Goal: Transaction & Acquisition: Download file/media

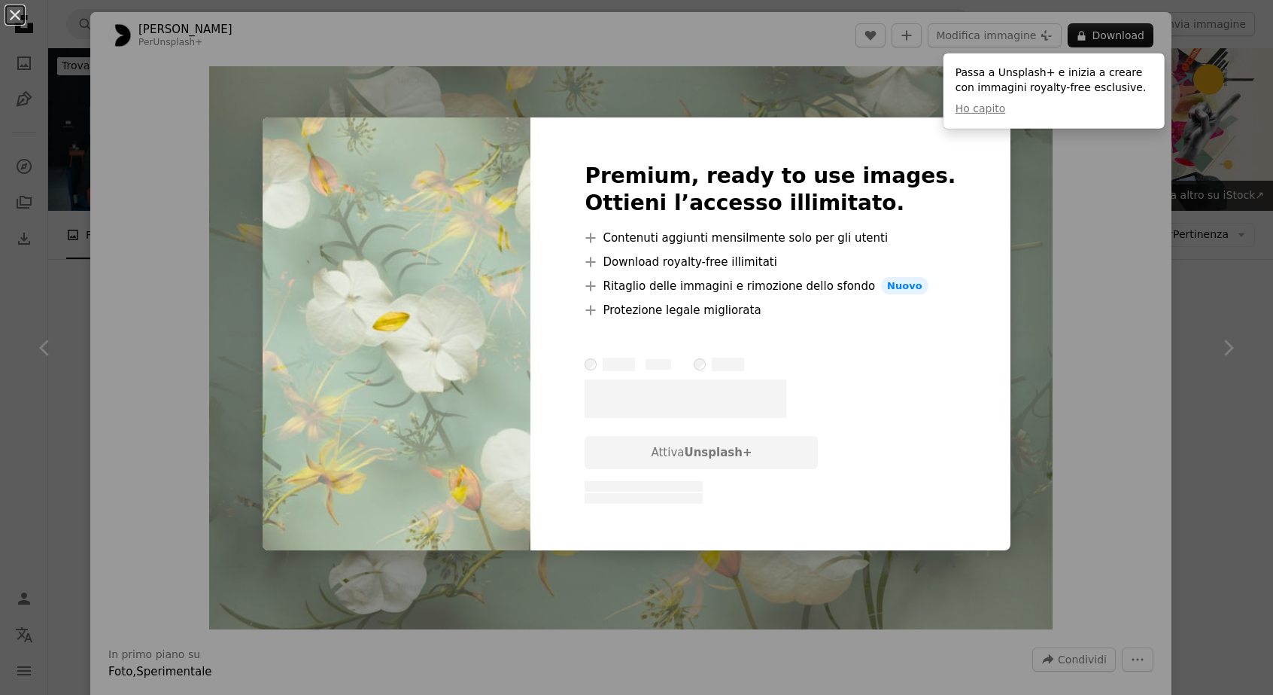
scroll to position [979, 0]
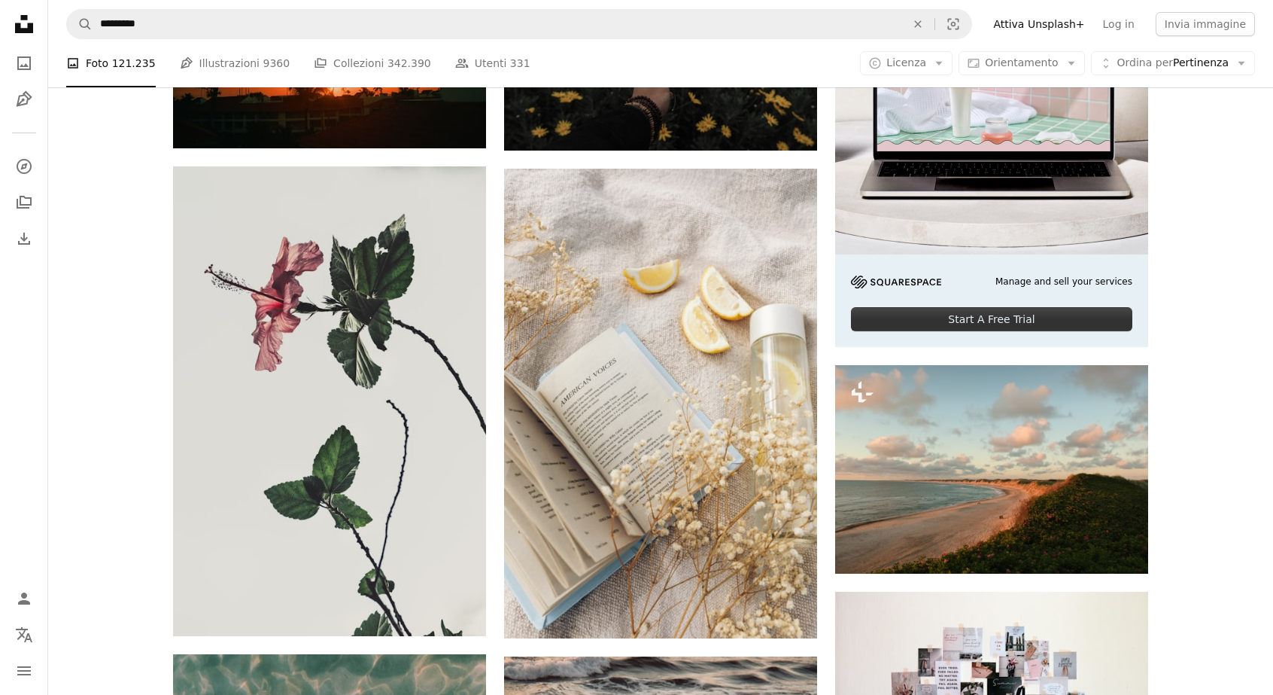
scroll to position [449, 0]
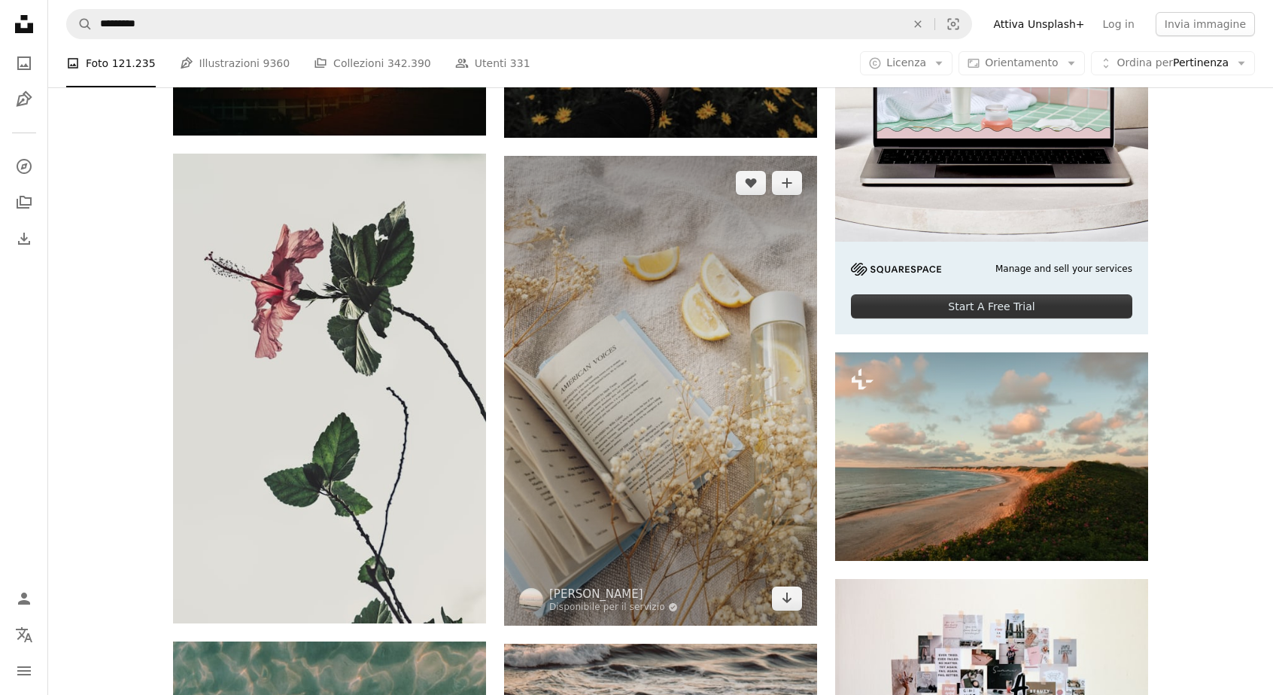
click at [737, 400] on img at bounding box center [660, 391] width 313 height 470
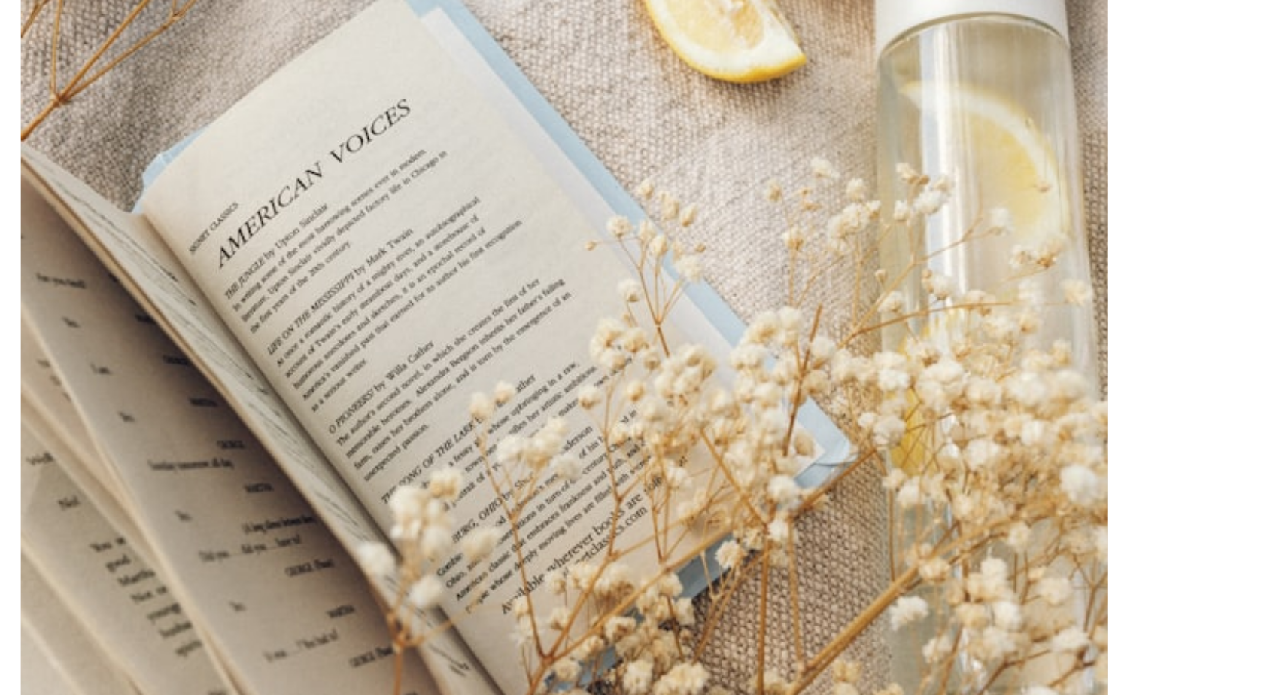
scroll to position [449, 0]
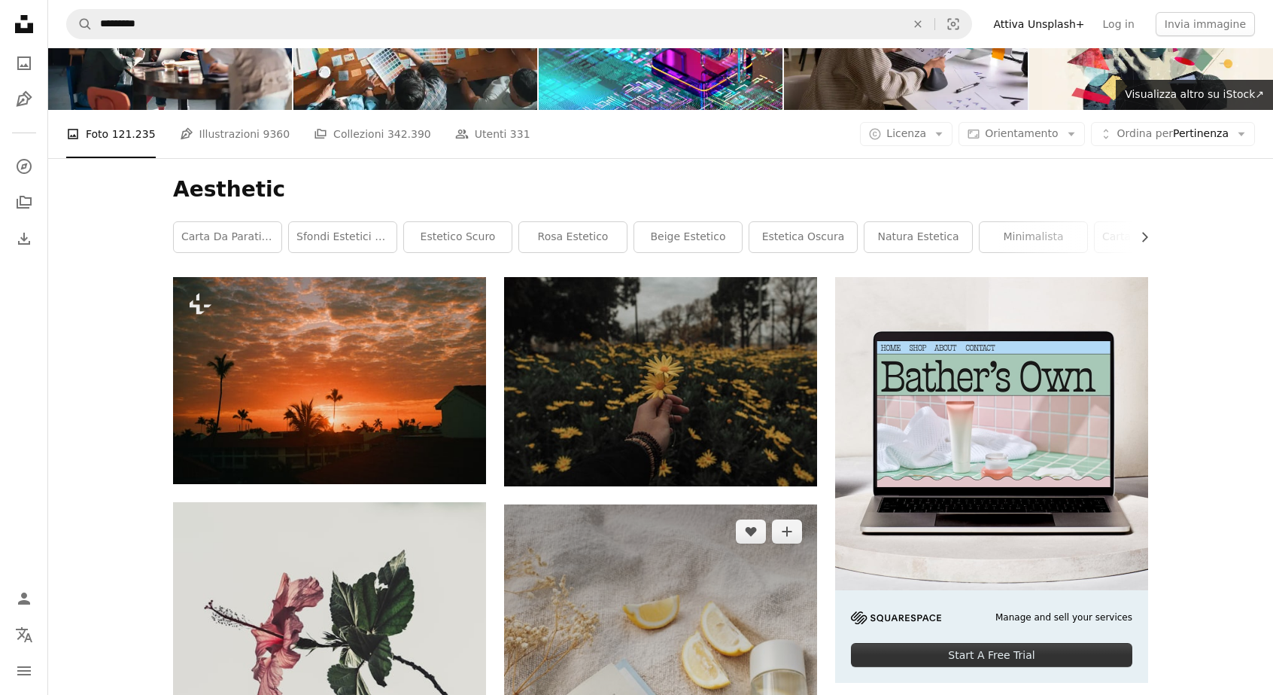
scroll to position [102, 0]
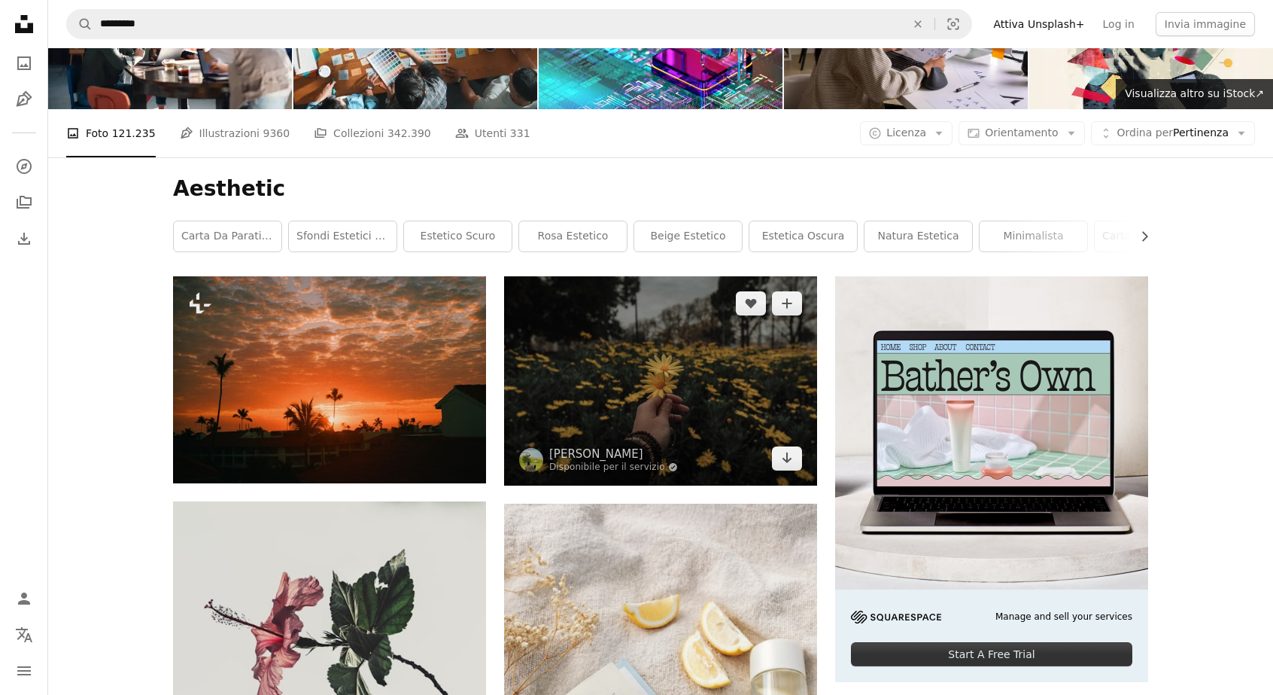
click at [764, 400] on img at bounding box center [660, 380] width 313 height 209
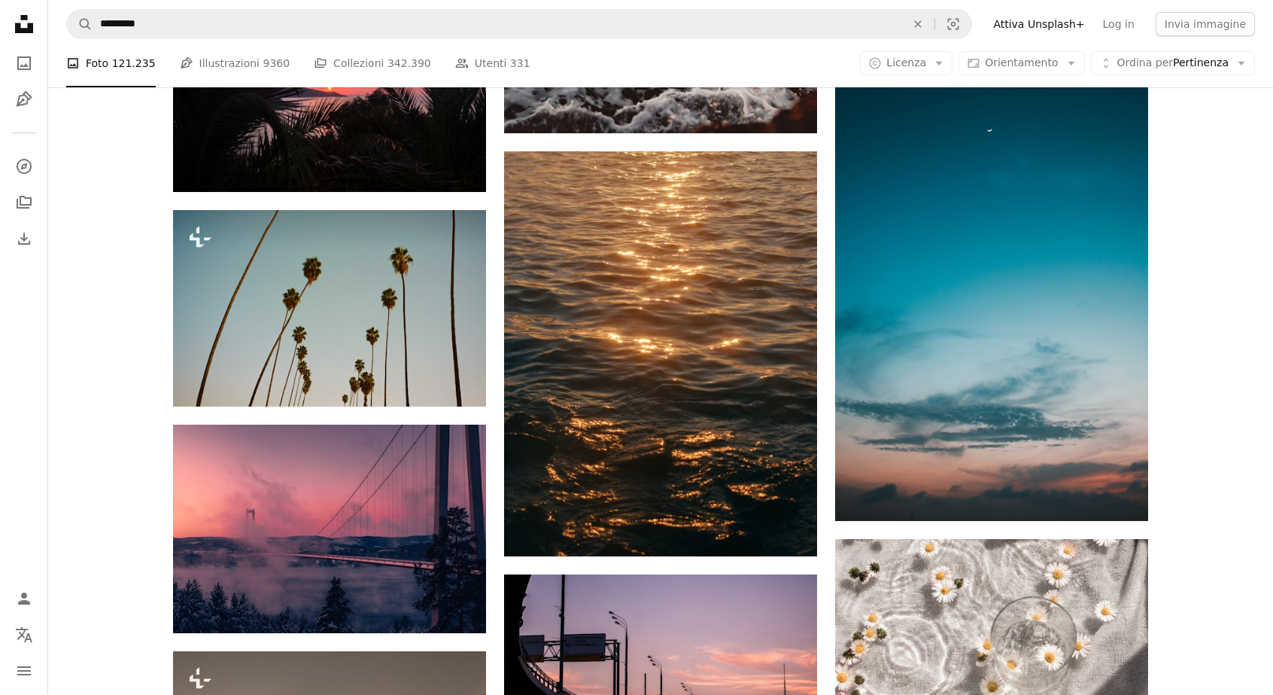
scroll to position [1577, 0]
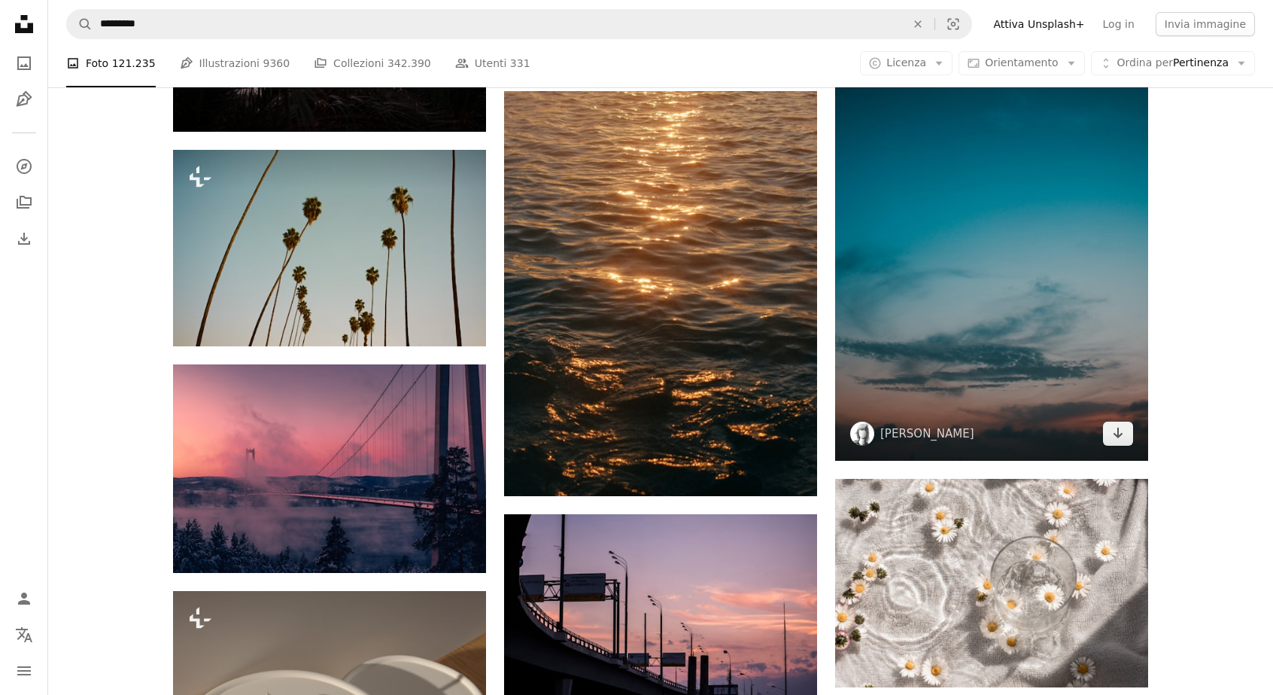
click at [1131, 414] on img at bounding box center [991, 182] width 313 height 557
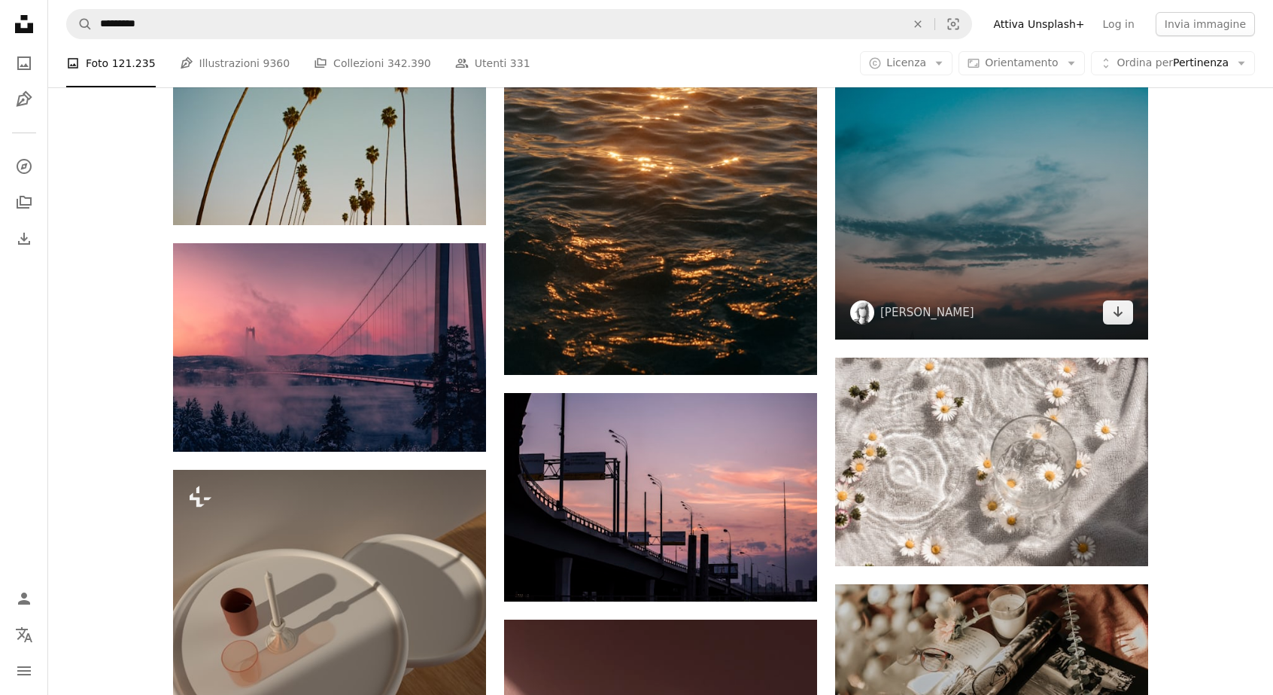
scroll to position [1699, 0]
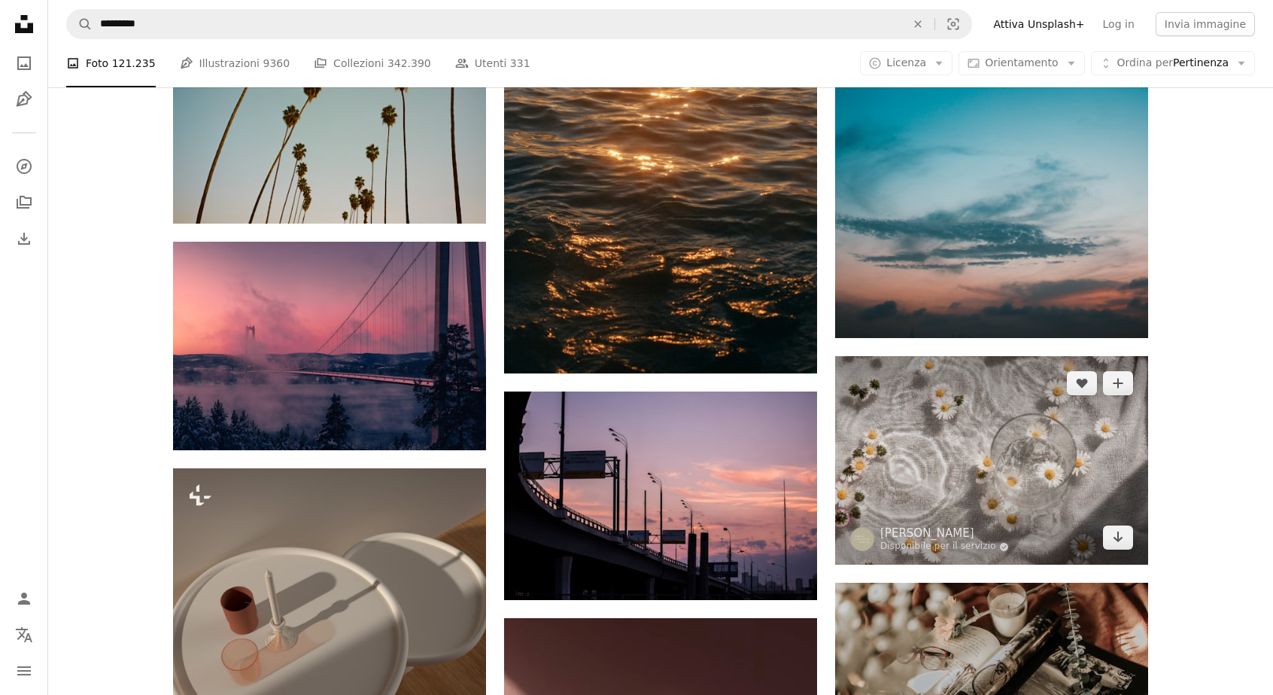
click at [1076, 462] on img at bounding box center [991, 460] width 313 height 208
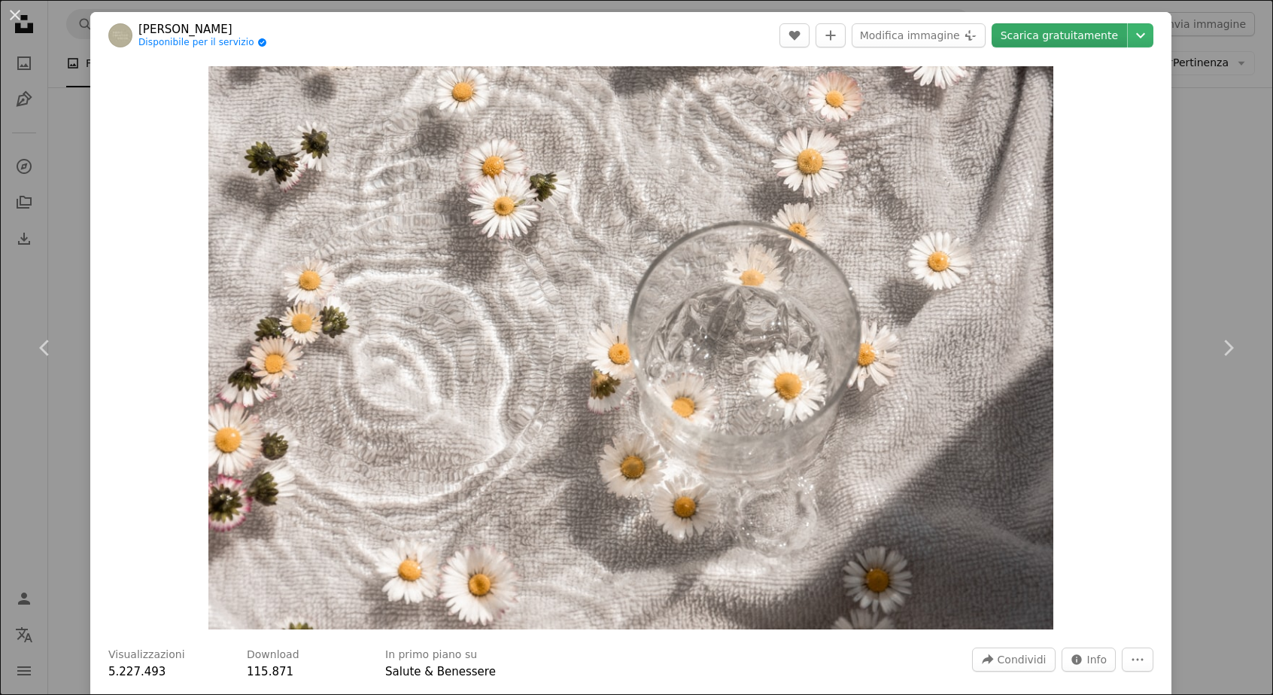
click at [1076, 50] on header "[PERSON_NAME] Disponibile per il servizio A checkmark inside of a circle A hear…" at bounding box center [631, 35] width 1082 height 47
click at [1090, 37] on link "Scarica gratuitamente" at bounding box center [1059, 35] width 135 height 24
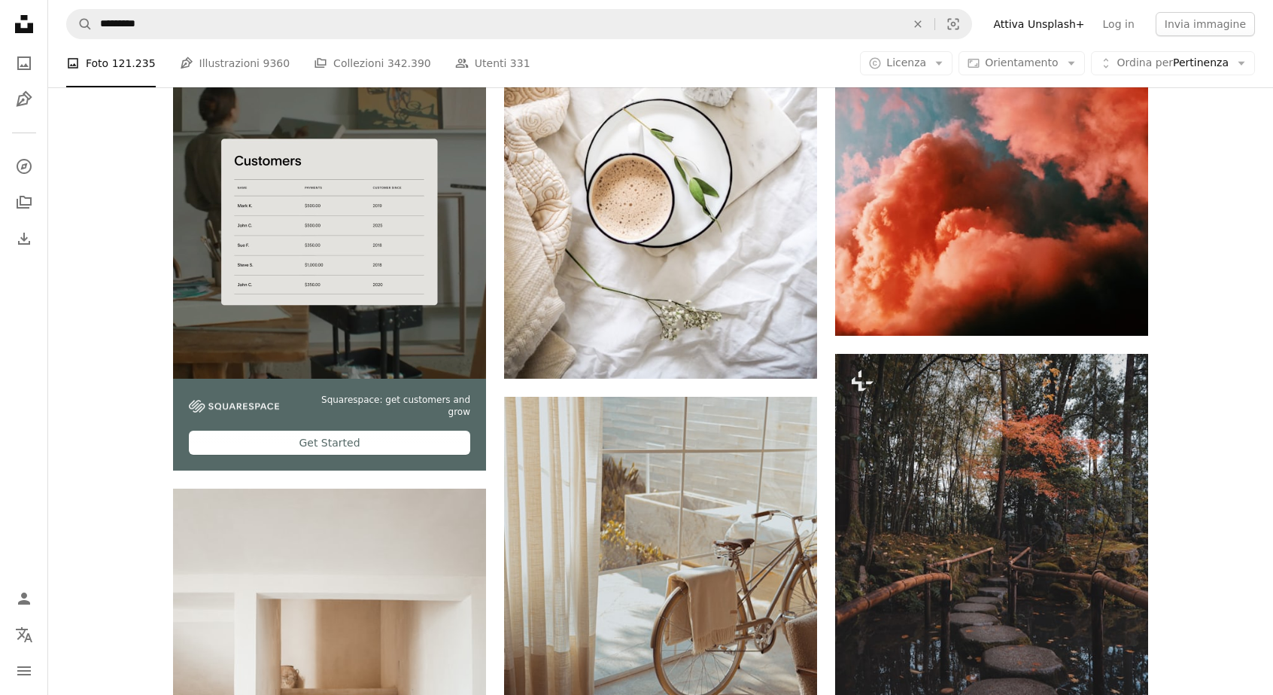
scroll to position [2843, 0]
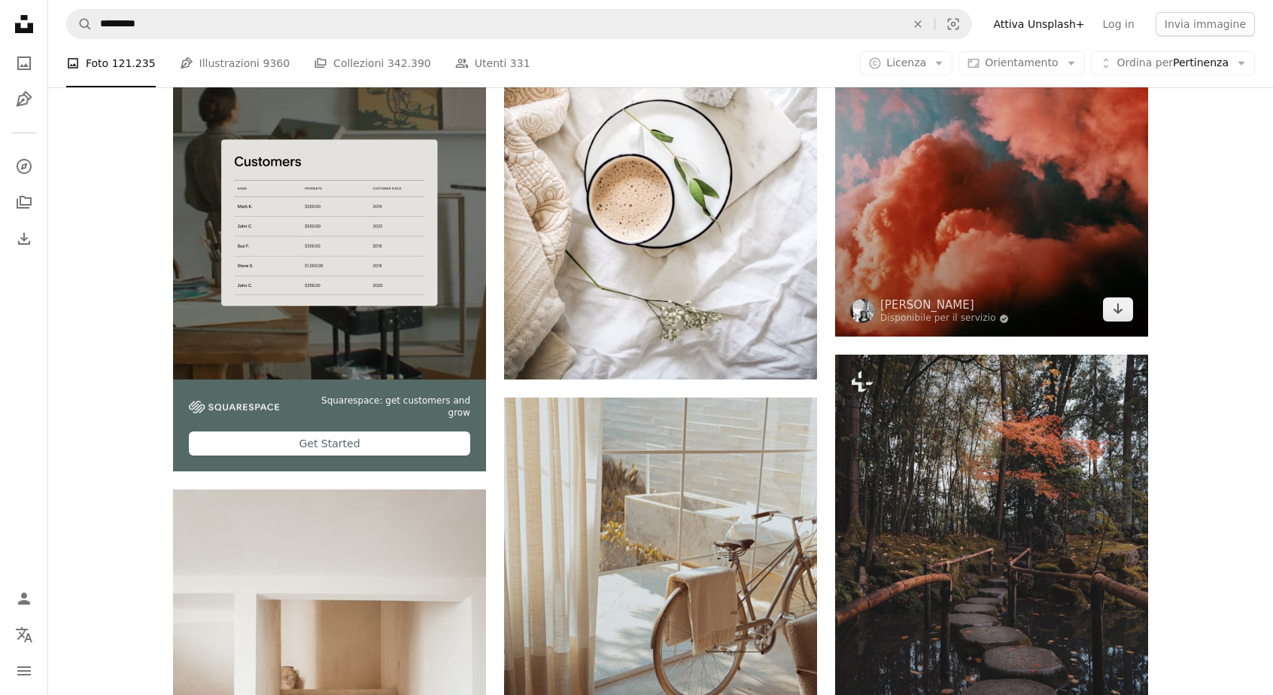
click at [1060, 238] on img at bounding box center [991, 128] width 313 height 418
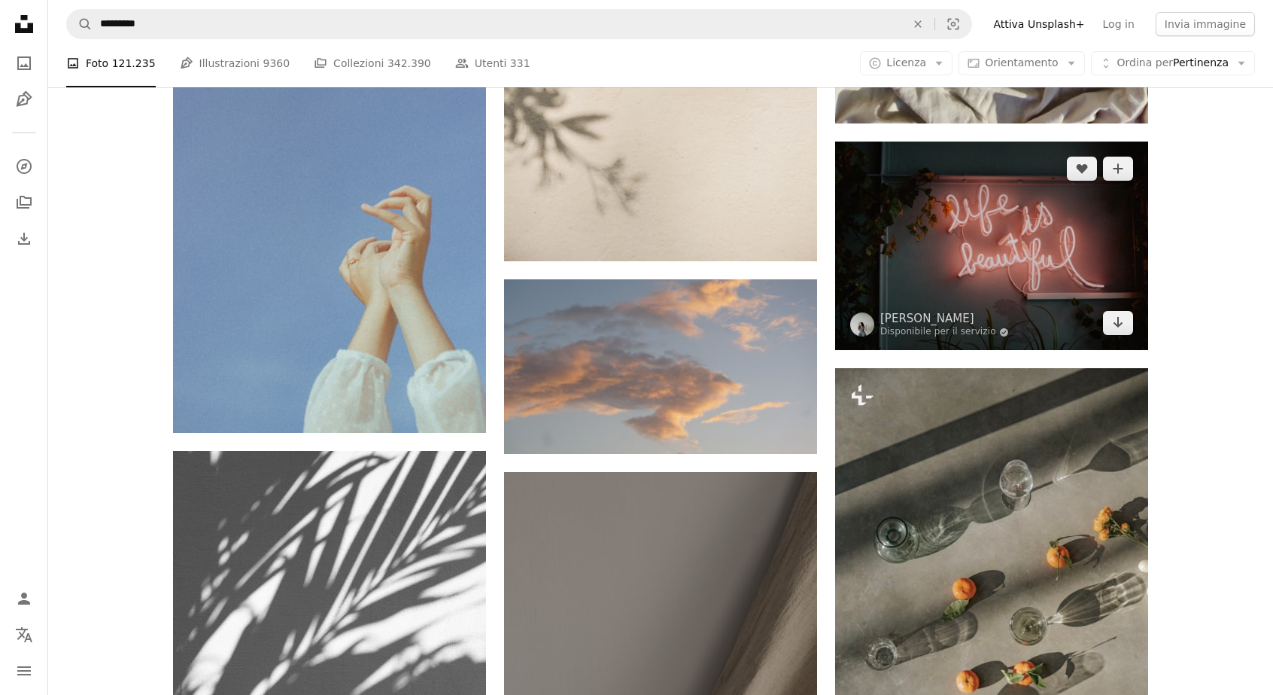
scroll to position [4415, 0]
click at [1083, 233] on img at bounding box center [991, 245] width 313 height 208
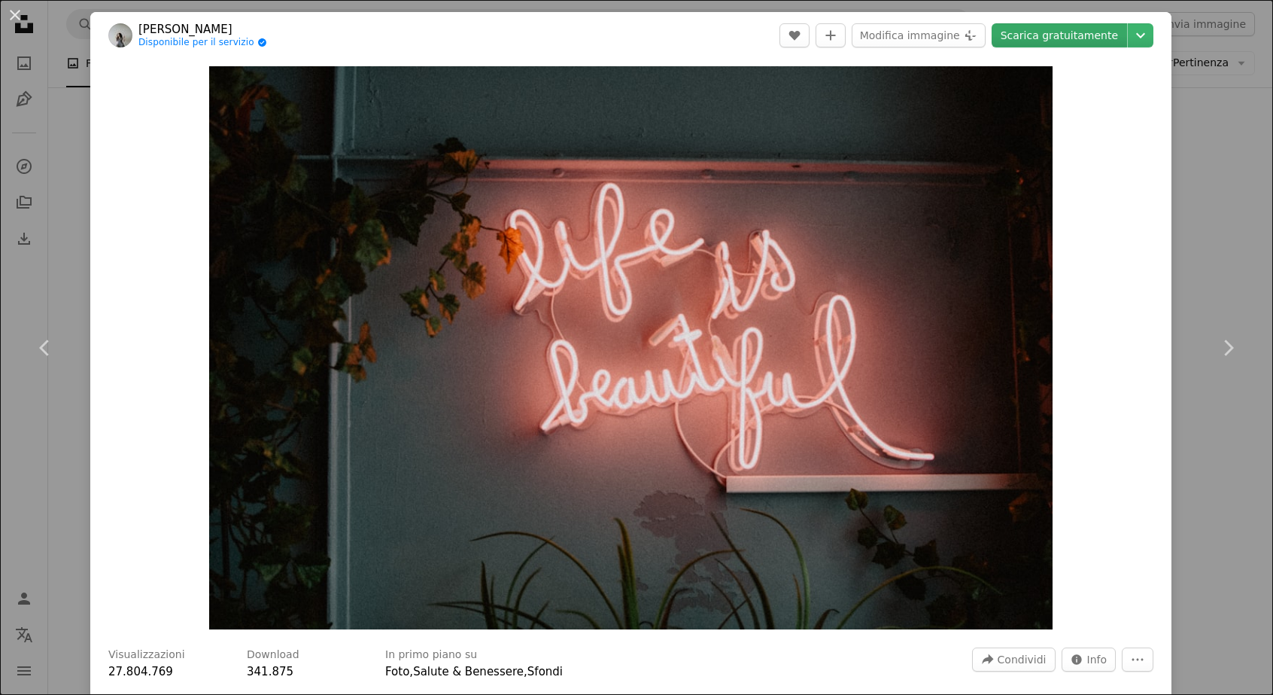
click at [1099, 41] on link "Scarica gratuitamente" at bounding box center [1059, 35] width 135 height 24
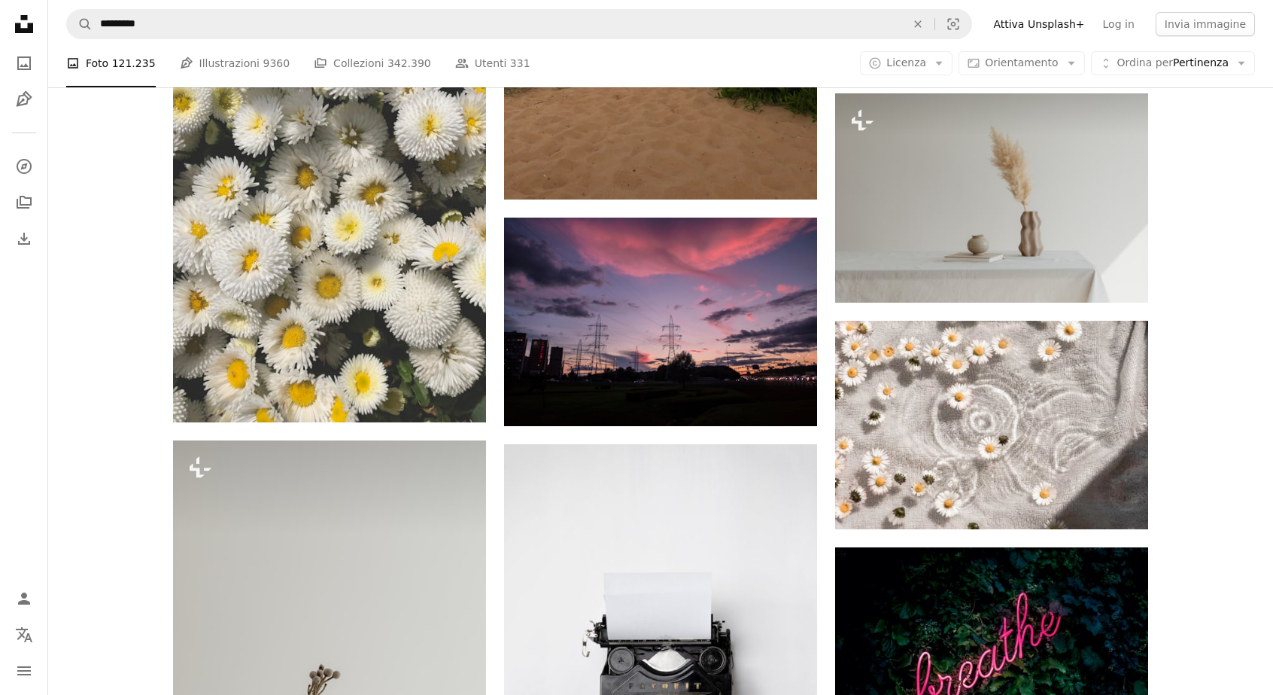
scroll to position [6317, 0]
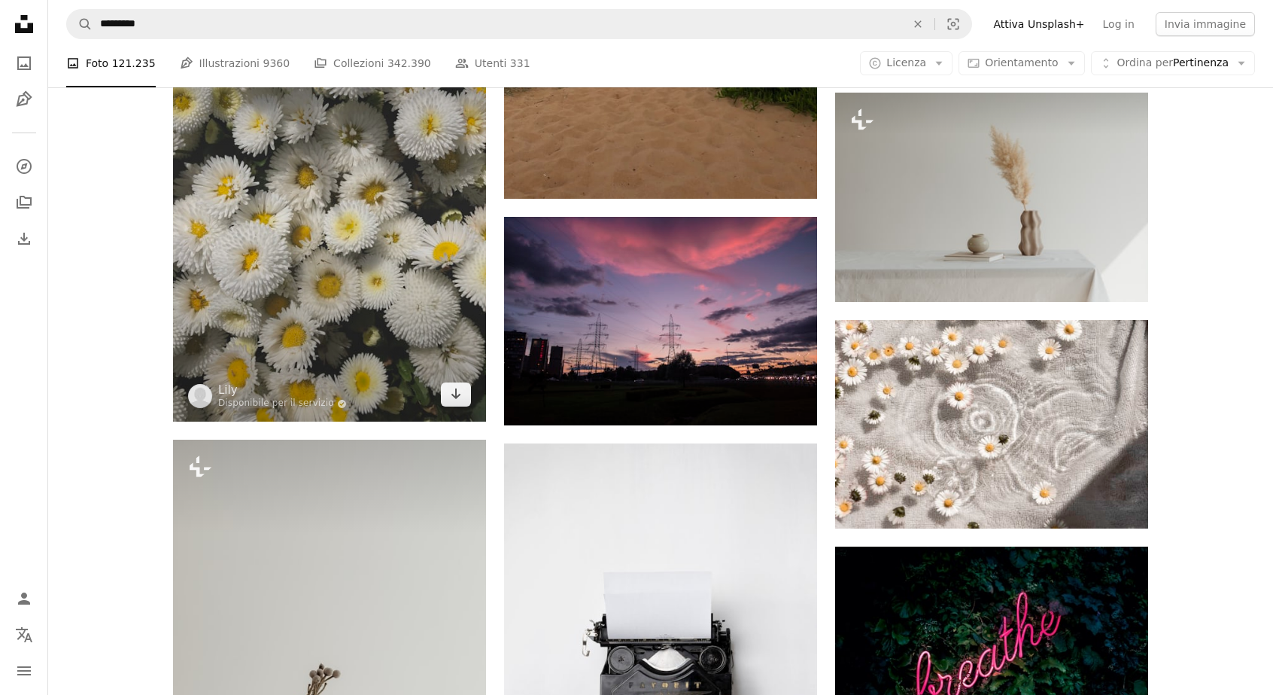
click at [345, 364] on img at bounding box center [329, 213] width 313 height 418
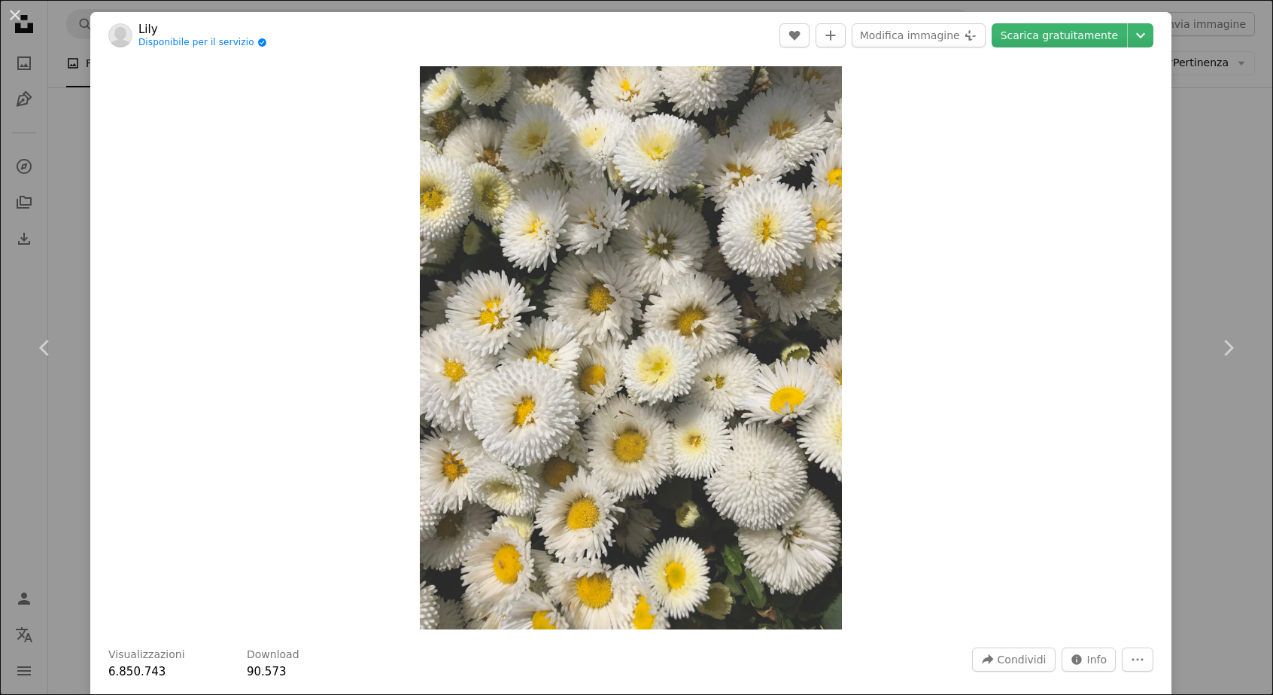
click at [1078, 47] on header "Lily Disponibile per il servizio A checkmark inside of a circle A heart A plus …" at bounding box center [631, 35] width 1082 height 47
click at [1100, 33] on link "Scarica gratuitamente" at bounding box center [1059, 35] width 135 height 24
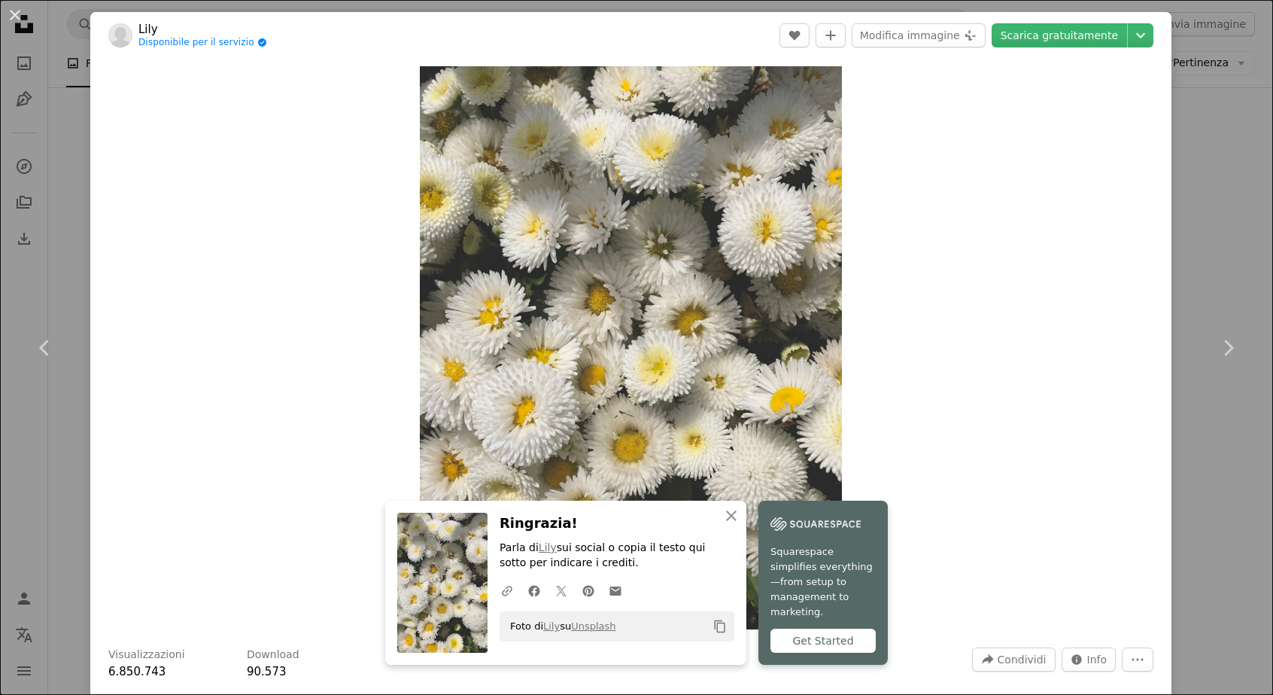
click at [1228, 186] on div "An X shape Chevron left Chevron right Lily Disponibile per il servizio A checkm…" at bounding box center [636, 347] width 1273 height 695
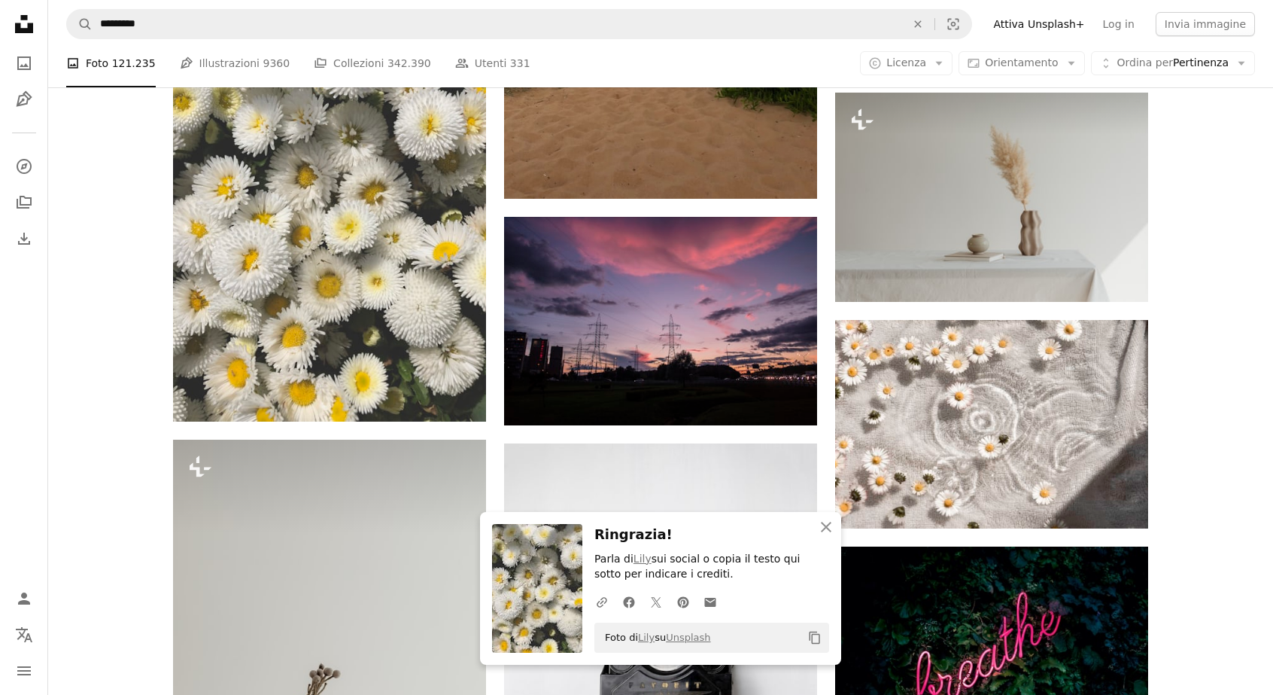
scroll to position [6380, 0]
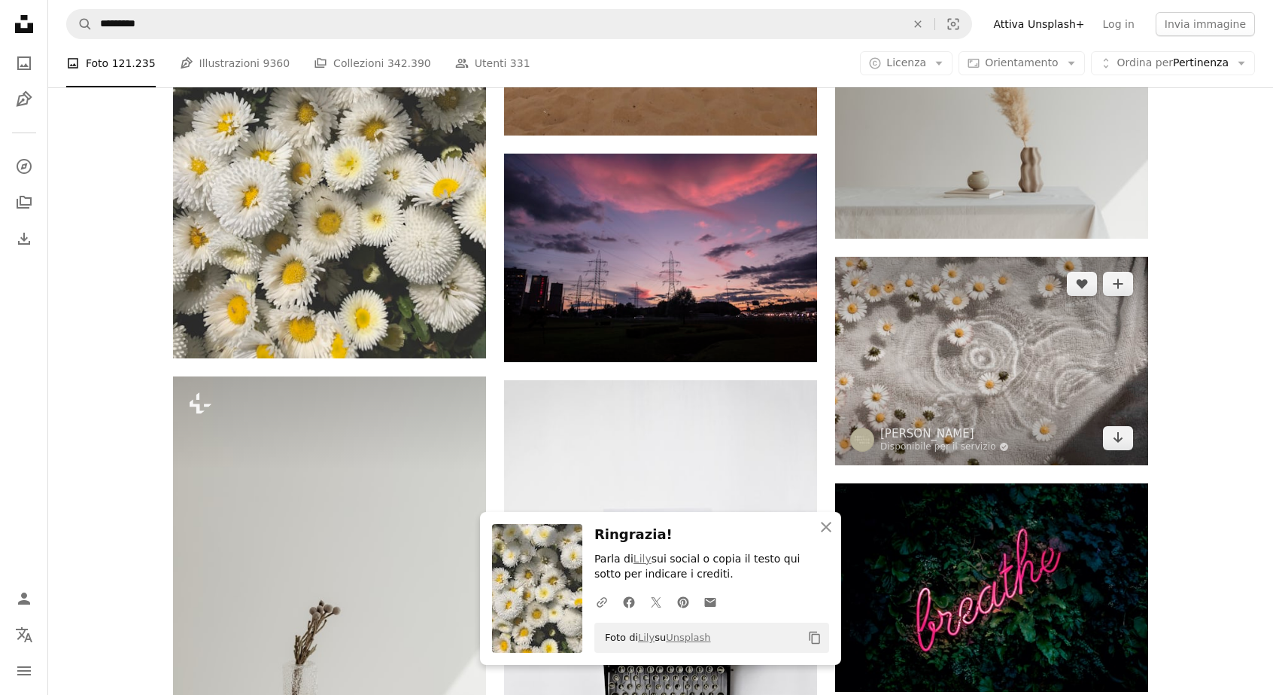
click at [948, 344] on img at bounding box center [991, 361] width 313 height 208
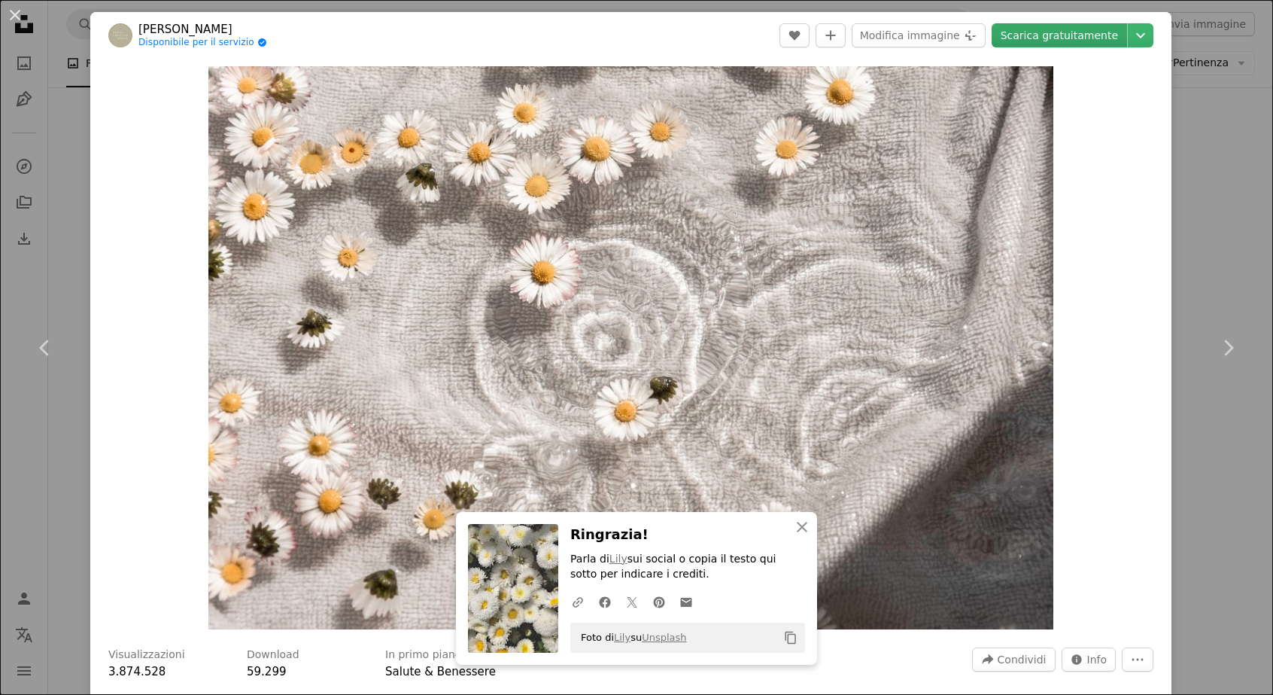
click at [1080, 39] on link "Scarica gratuitamente" at bounding box center [1059, 35] width 135 height 24
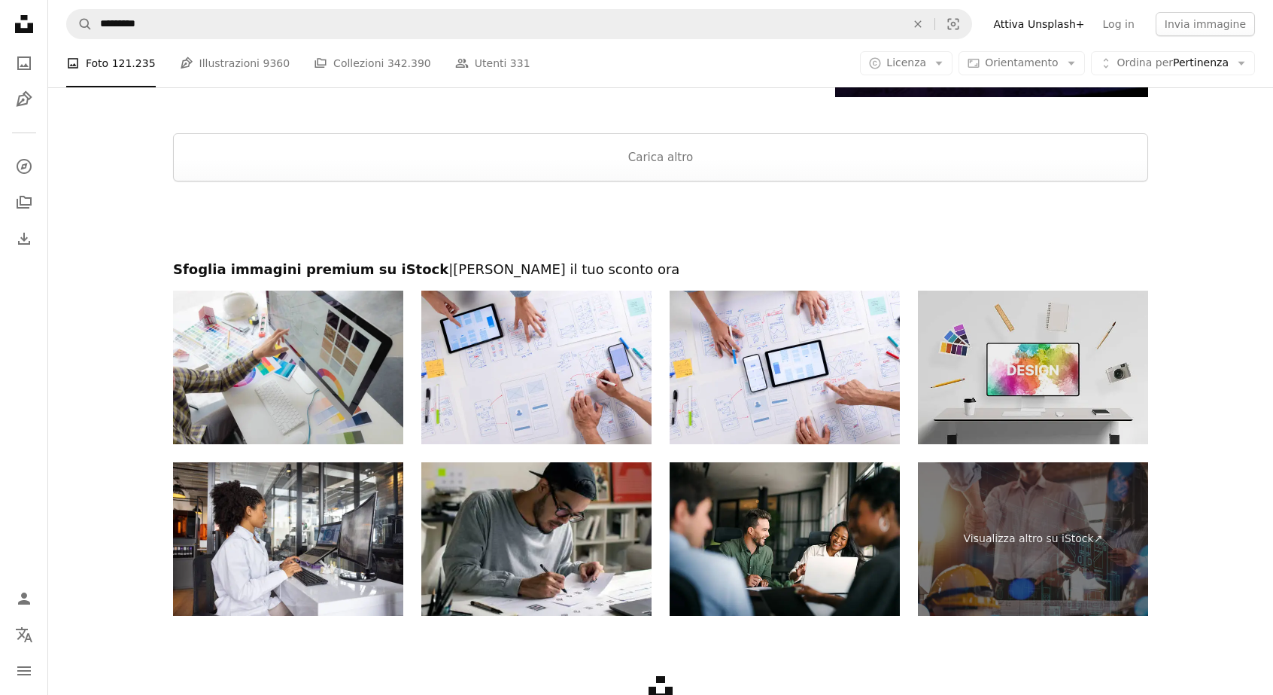
scroll to position [7894, 0]
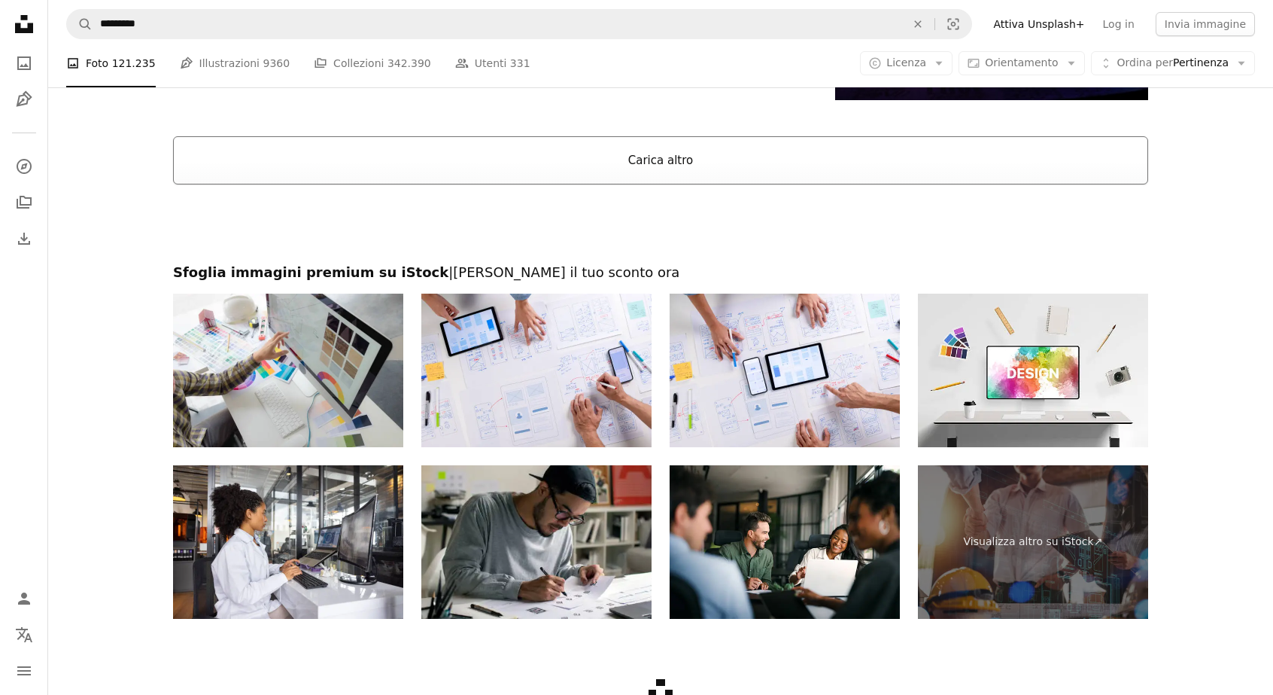
click at [1036, 162] on button "Carica altro" at bounding box center [660, 160] width 975 height 48
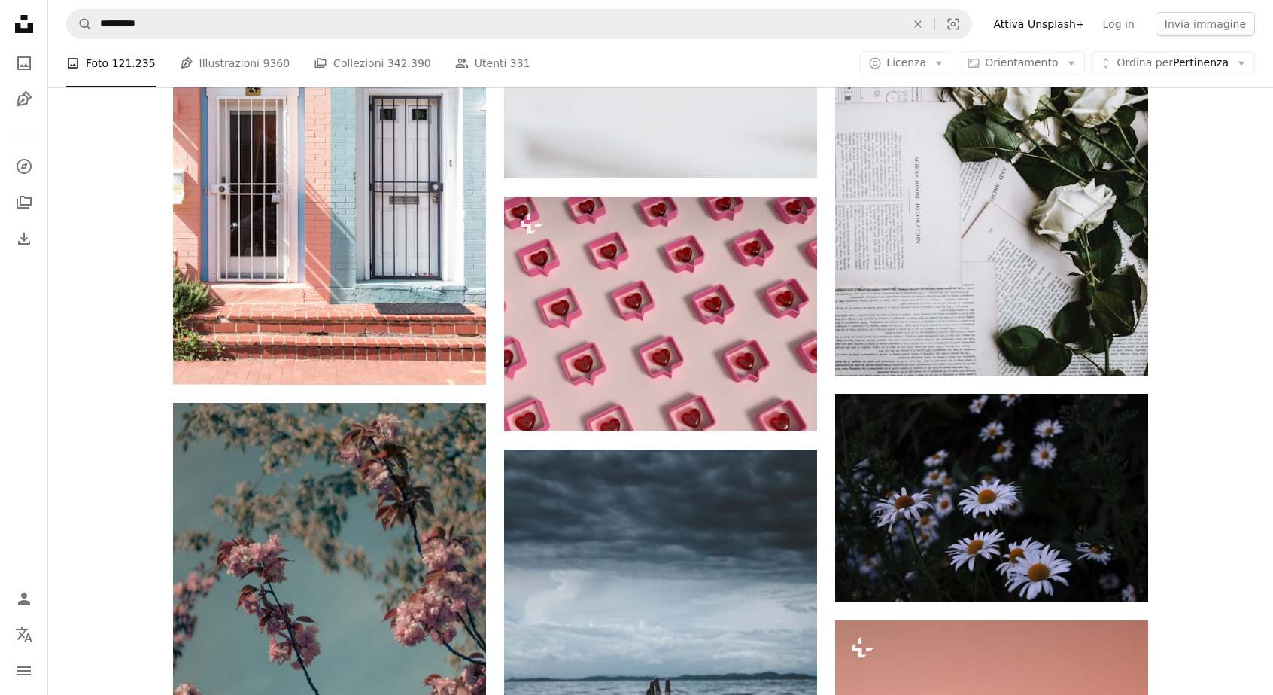
scroll to position [13564, 0]
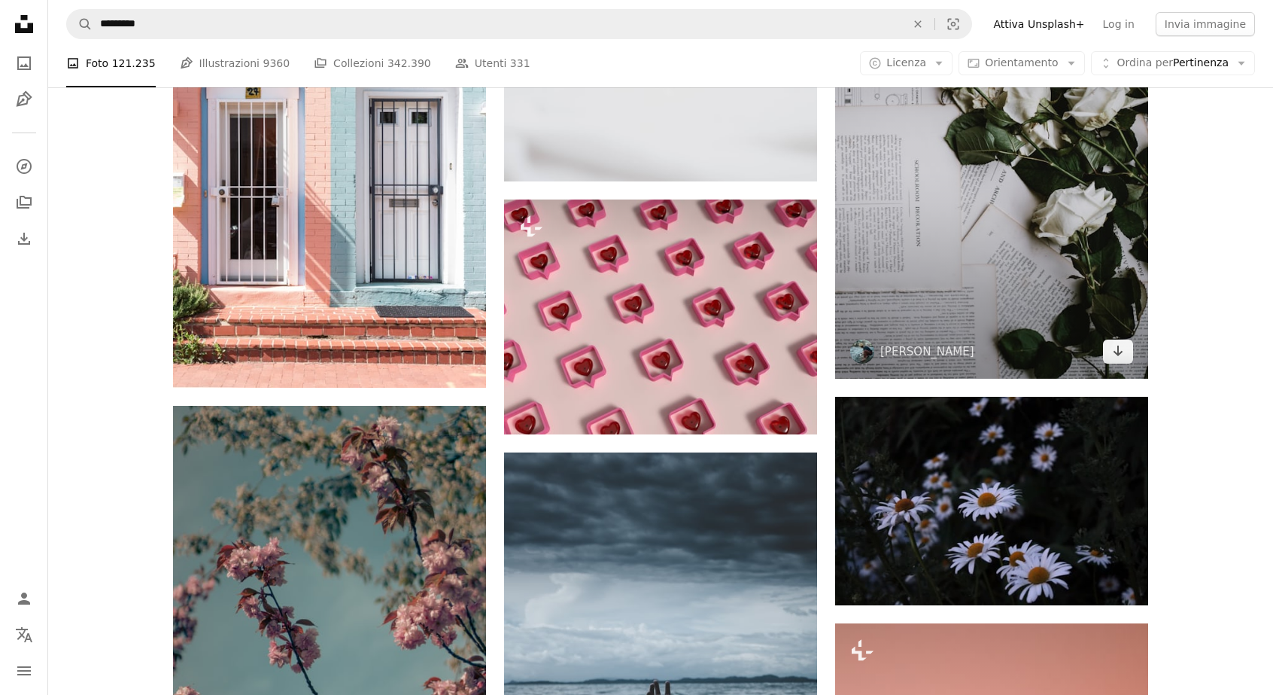
click at [1065, 304] on img at bounding box center [991, 163] width 313 height 432
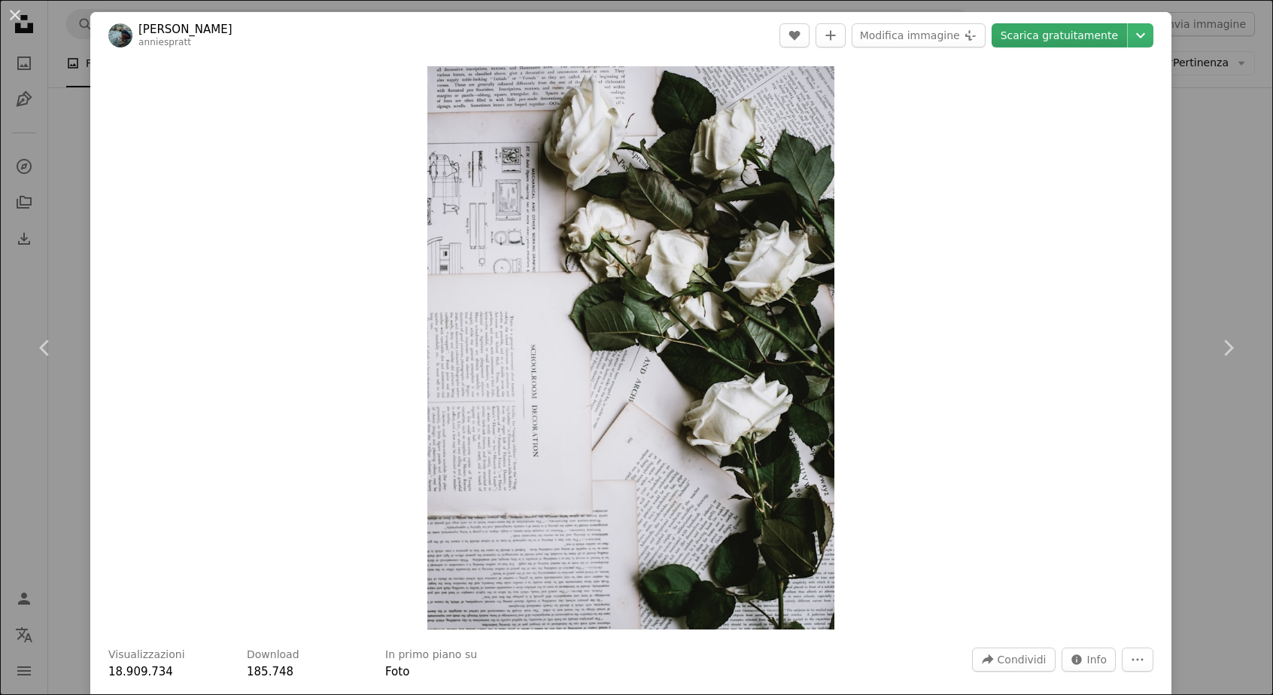
click at [1085, 41] on link "Scarica gratuitamente" at bounding box center [1059, 35] width 135 height 24
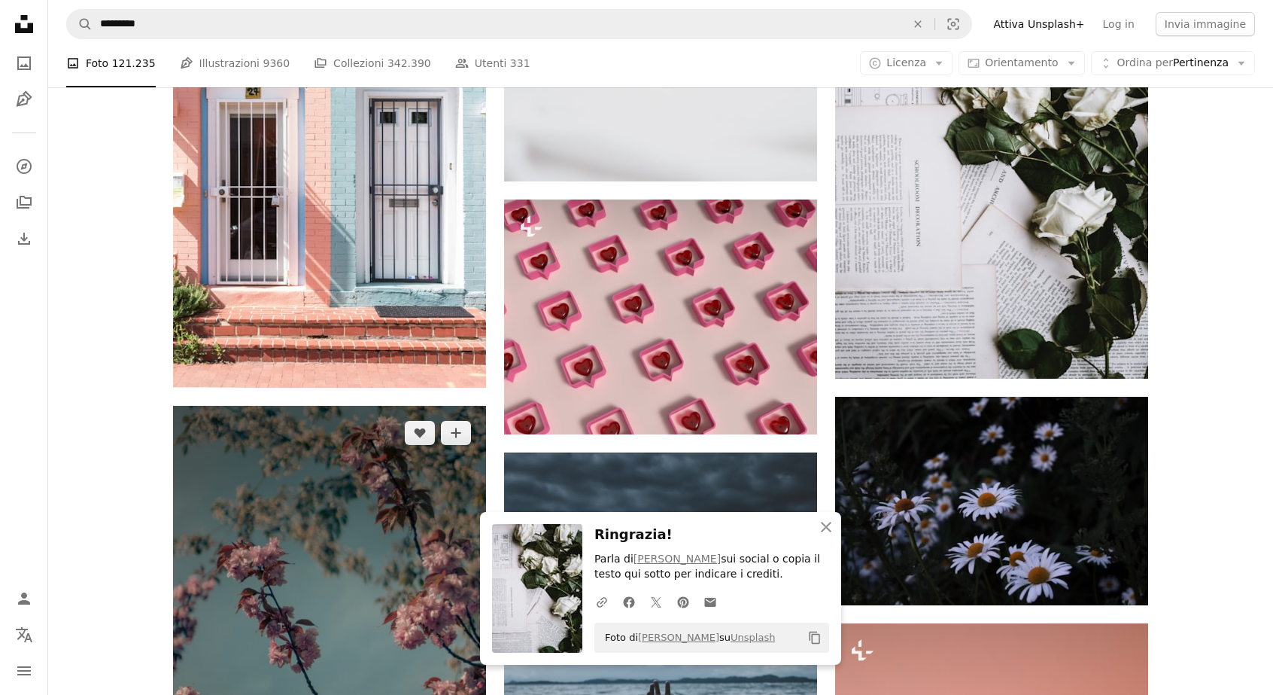
click at [426, 513] on img at bounding box center [329, 641] width 313 height 470
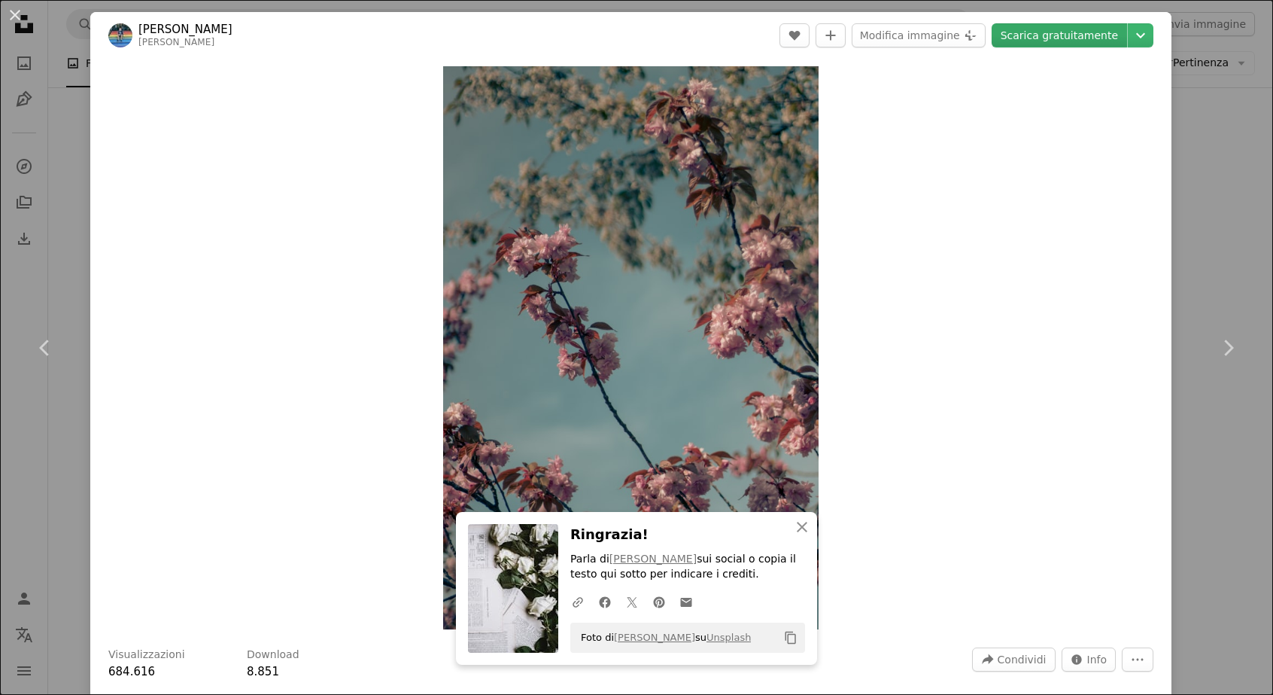
click at [1096, 38] on link "Scarica gratuitamente" at bounding box center [1059, 35] width 135 height 24
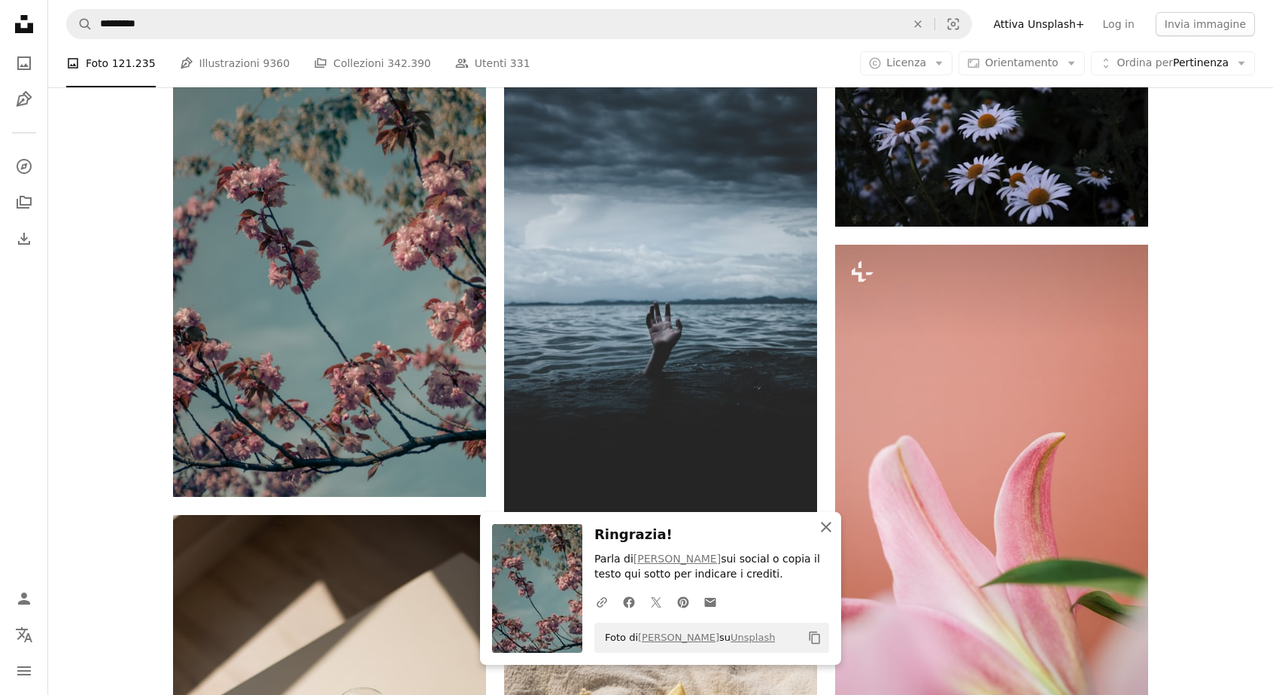
click at [826, 536] on icon "An X shape" at bounding box center [826, 527] width 18 height 18
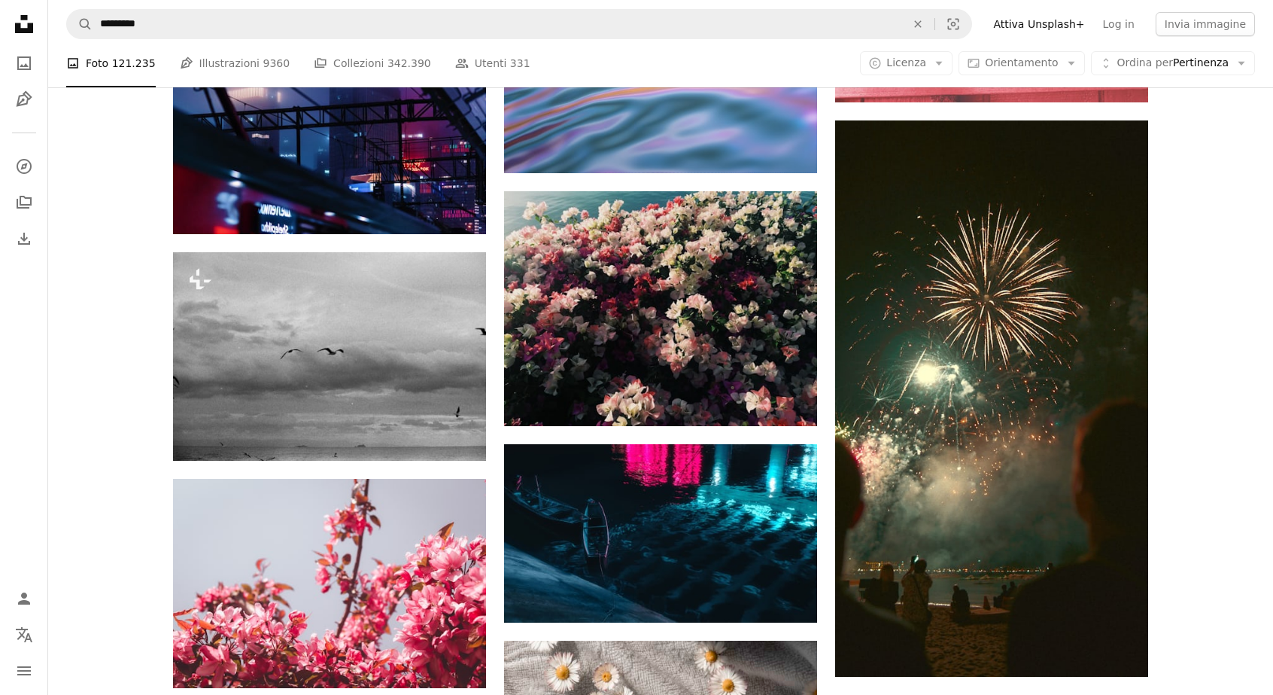
scroll to position [17206, 0]
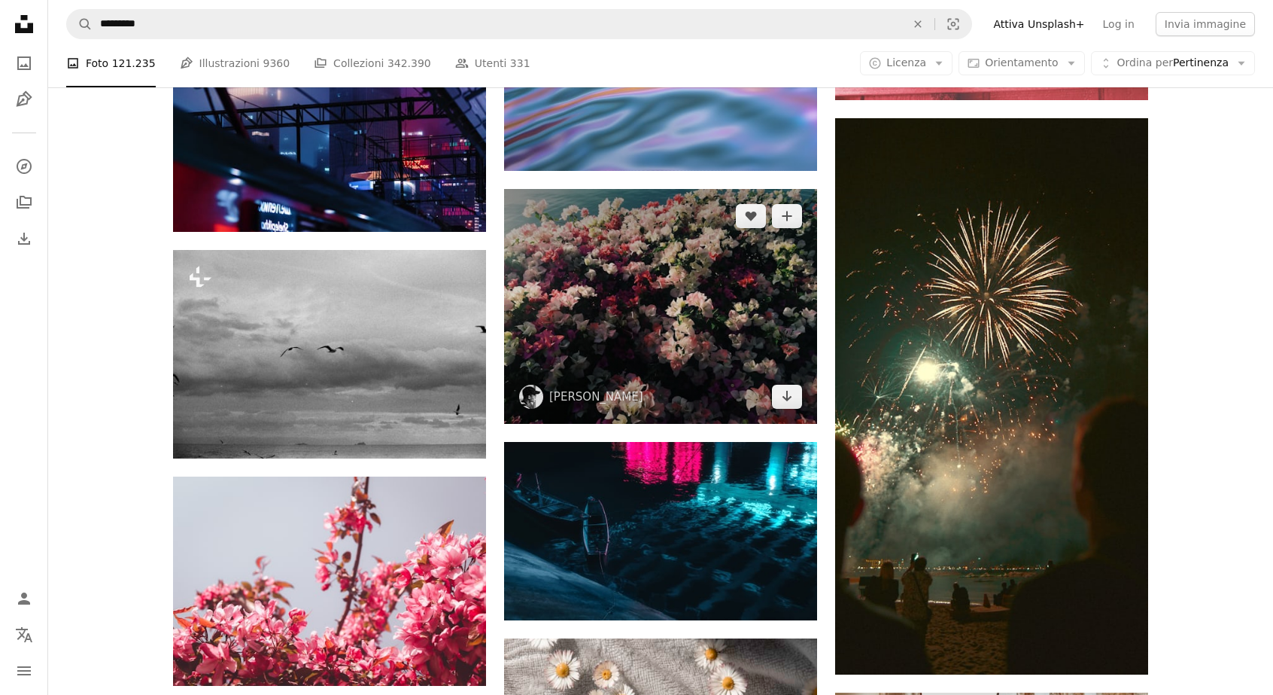
click at [730, 336] on img at bounding box center [660, 306] width 313 height 235
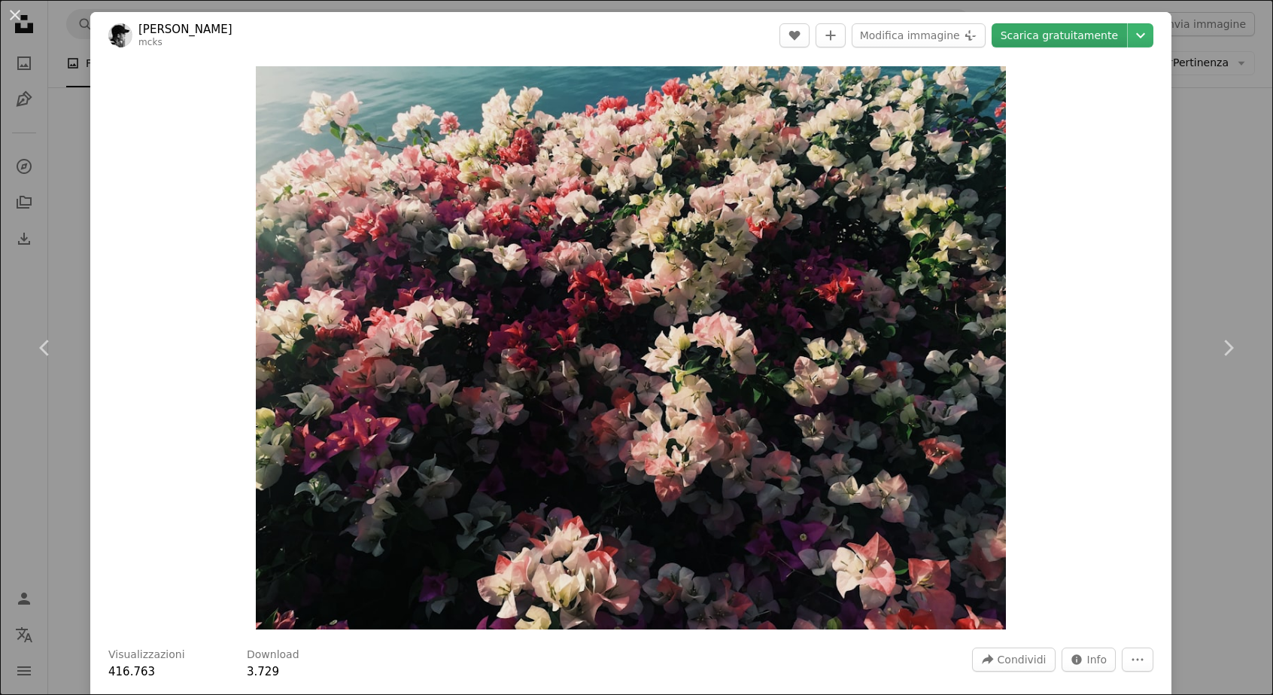
click at [1082, 40] on link "Scarica gratuitamente" at bounding box center [1059, 35] width 135 height 24
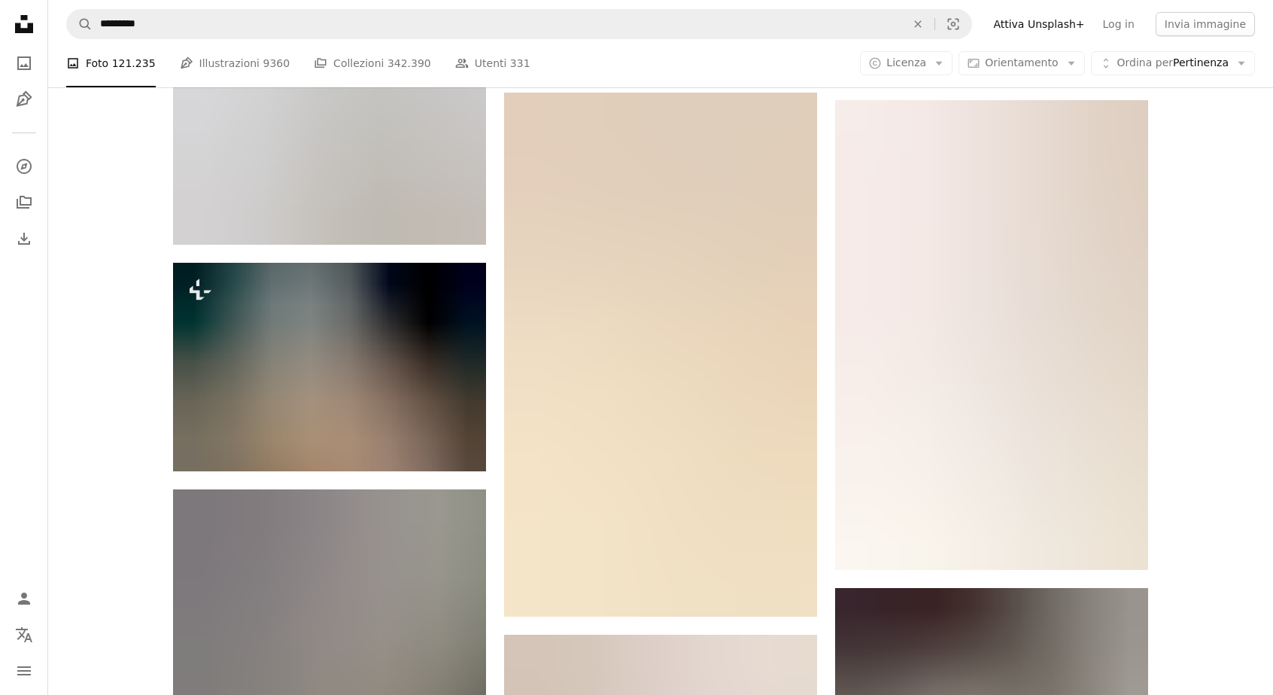
scroll to position [19650, 0]
